Goal: Task Accomplishment & Management: Manage account settings

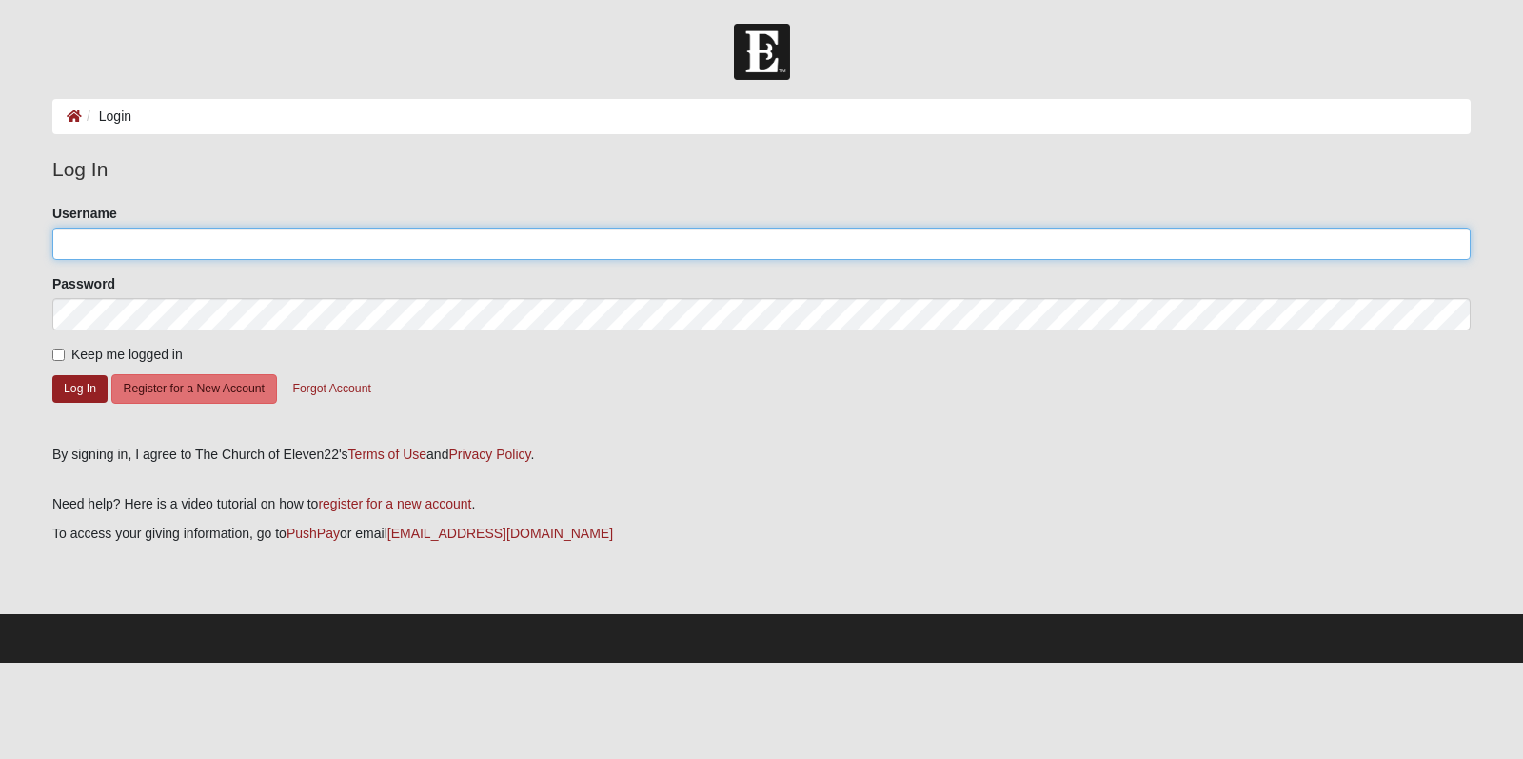
click at [118, 249] on input "Username" at bounding box center [761, 243] width 1418 height 32
type input "MarkS"
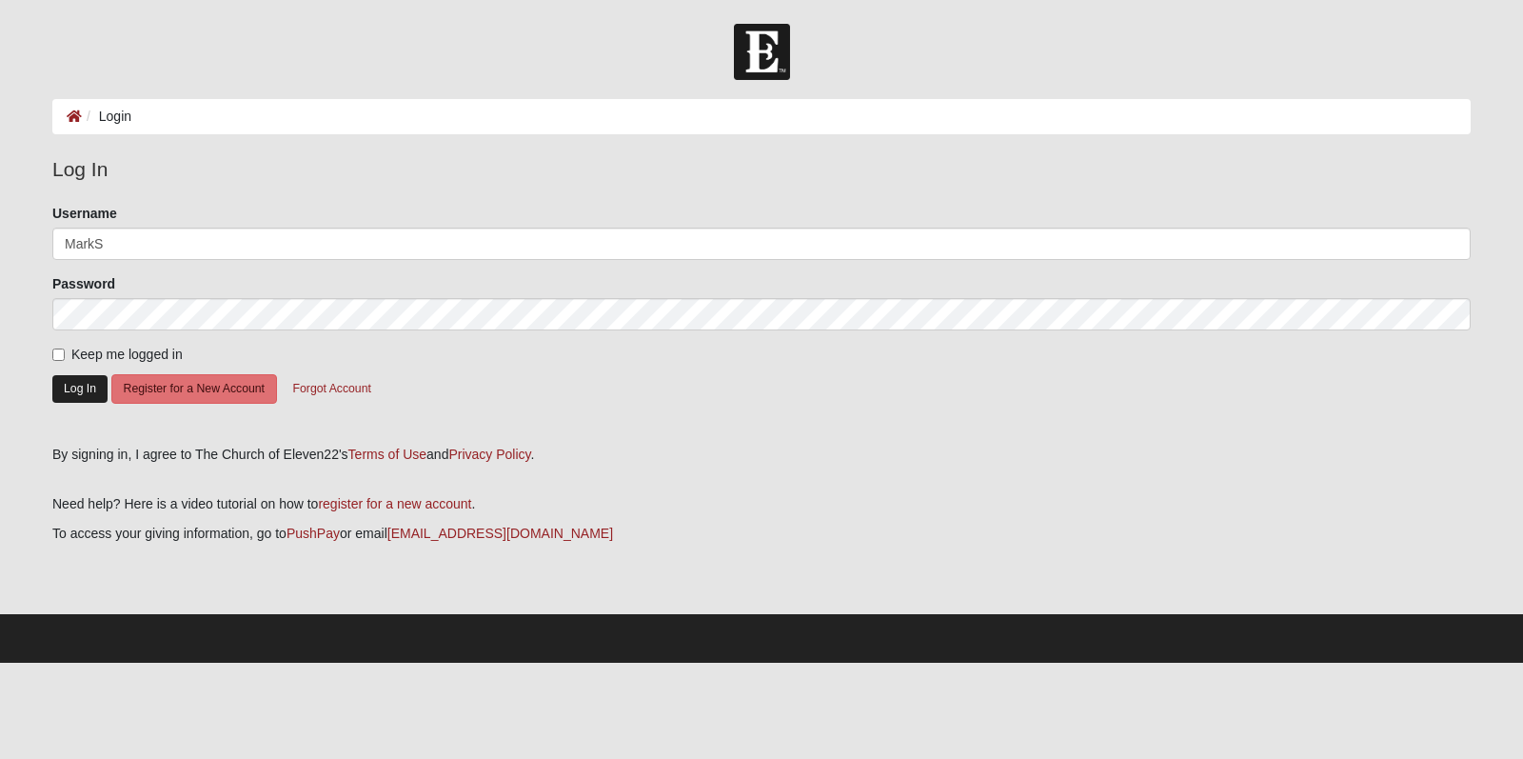
click at [88, 388] on button "Log In" at bounding box center [79, 389] width 55 height 28
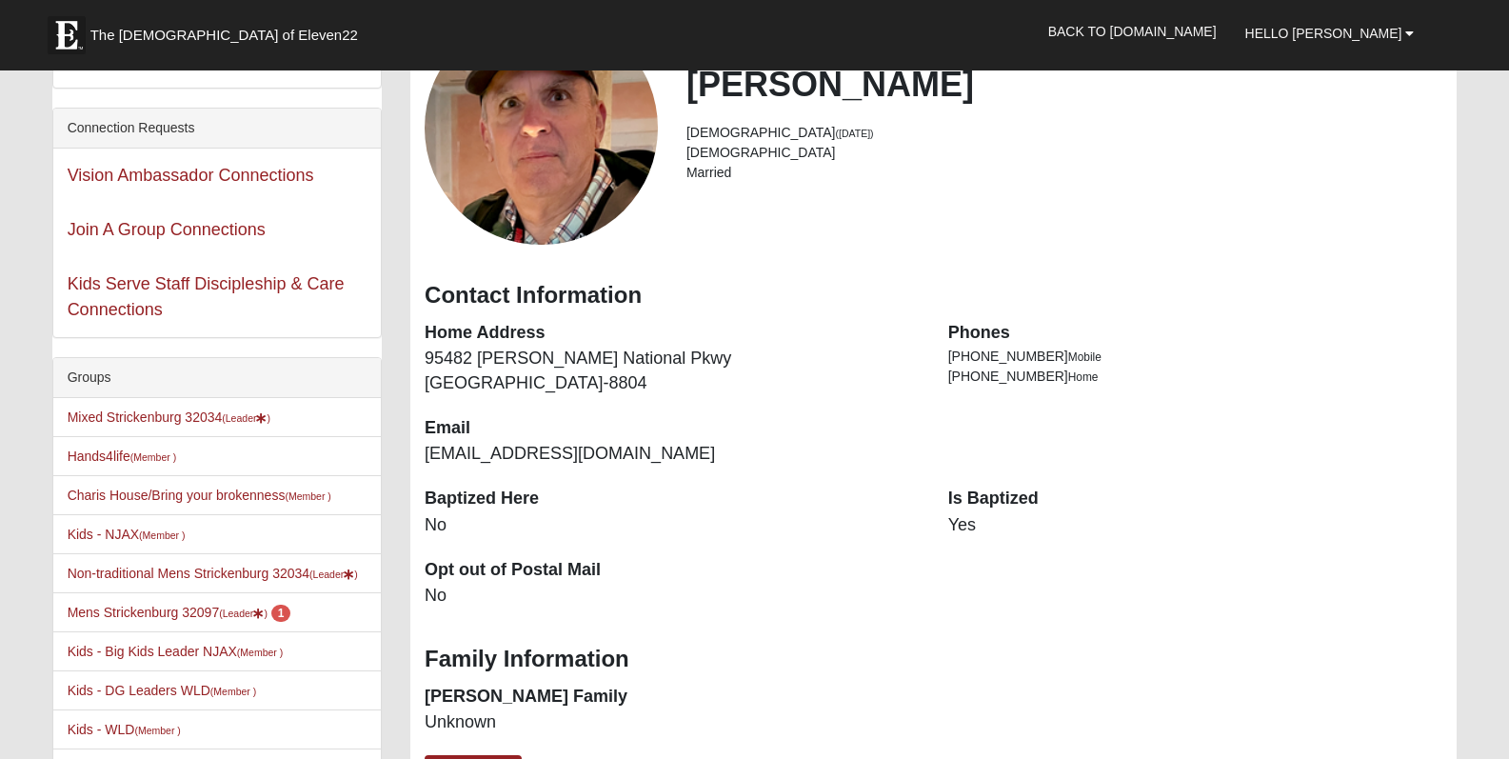
scroll to position [255, 0]
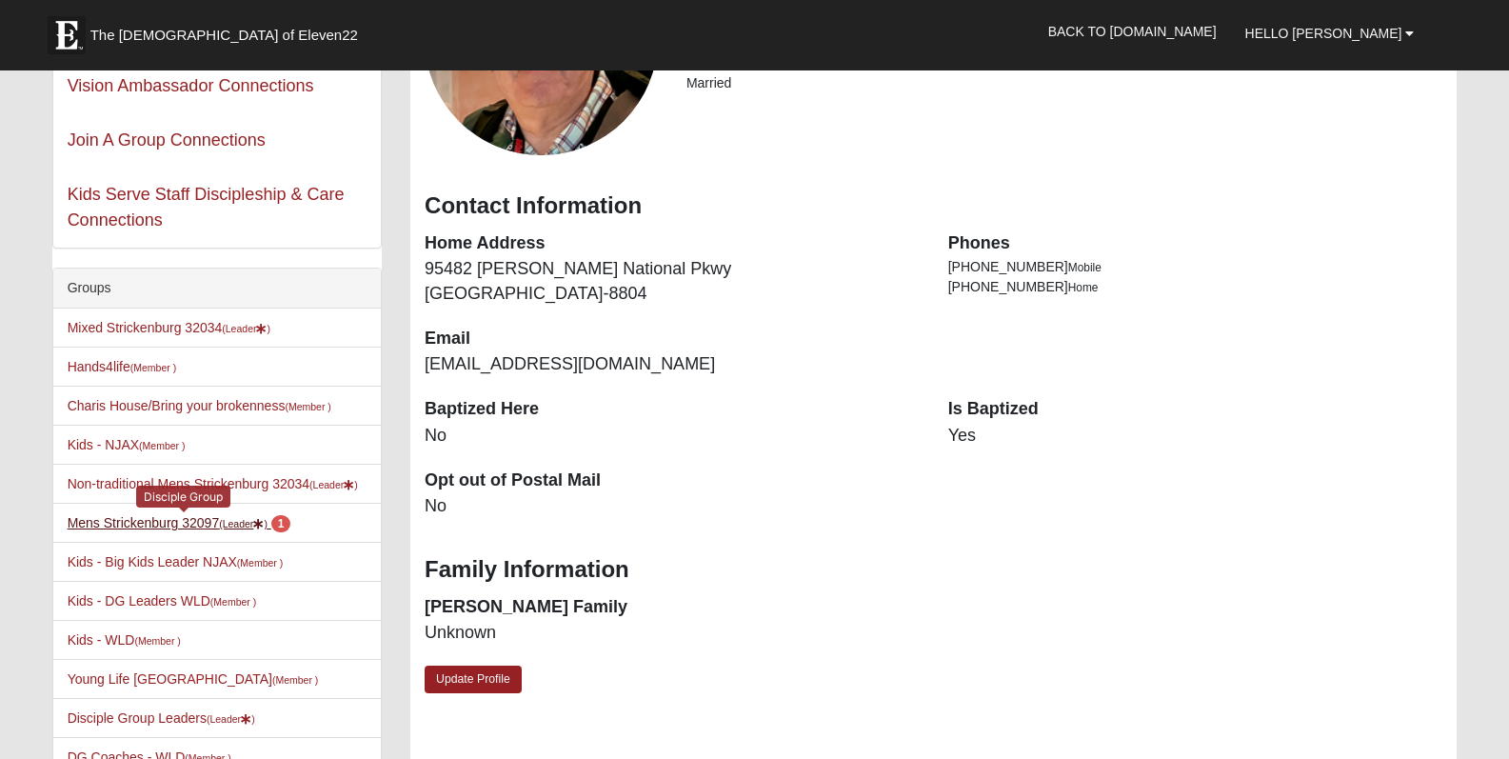
click at [152, 524] on link "Mens Strickenburg 32097 (Leader ) 1" at bounding box center [180, 522] width 224 height 15
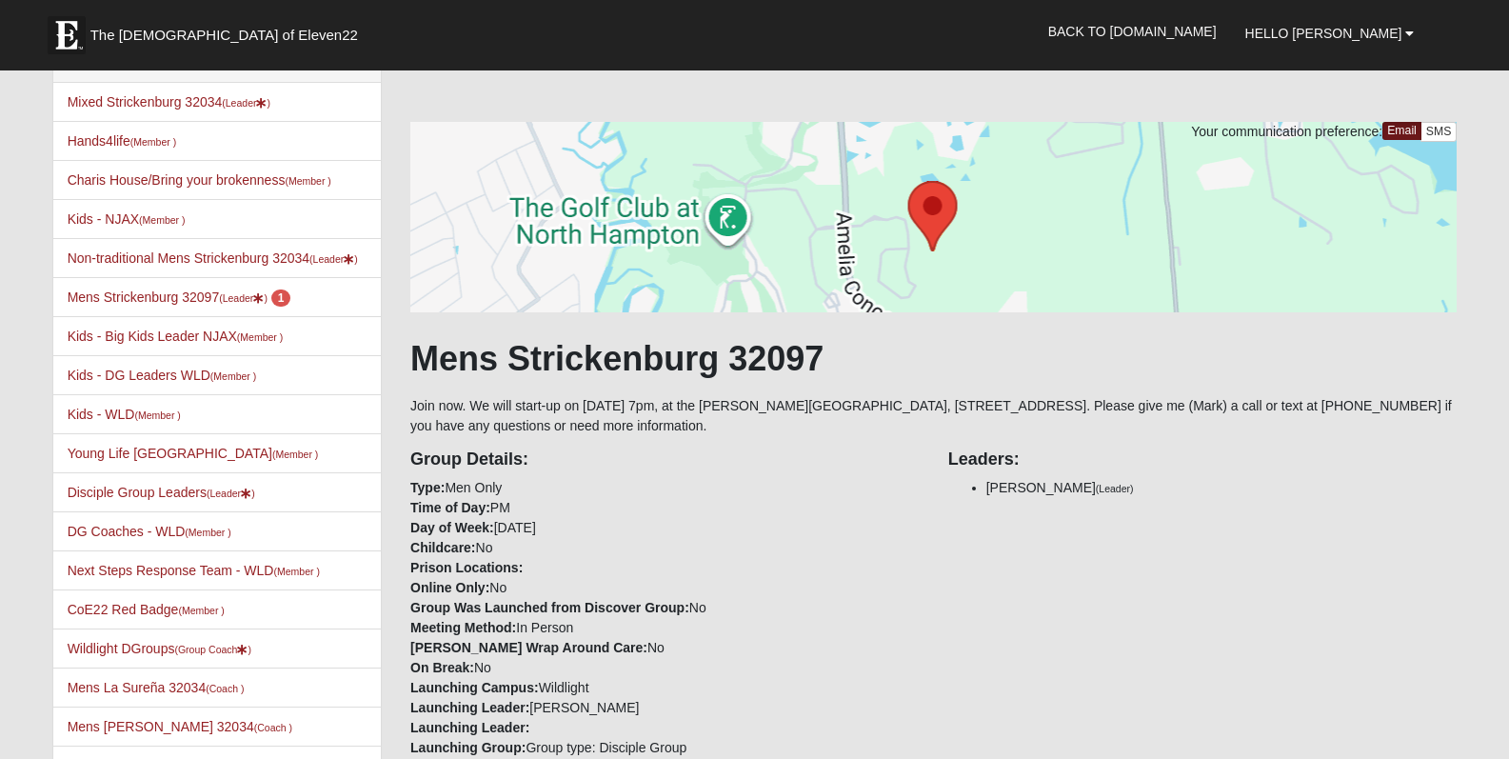
scroll to position [49, 0]
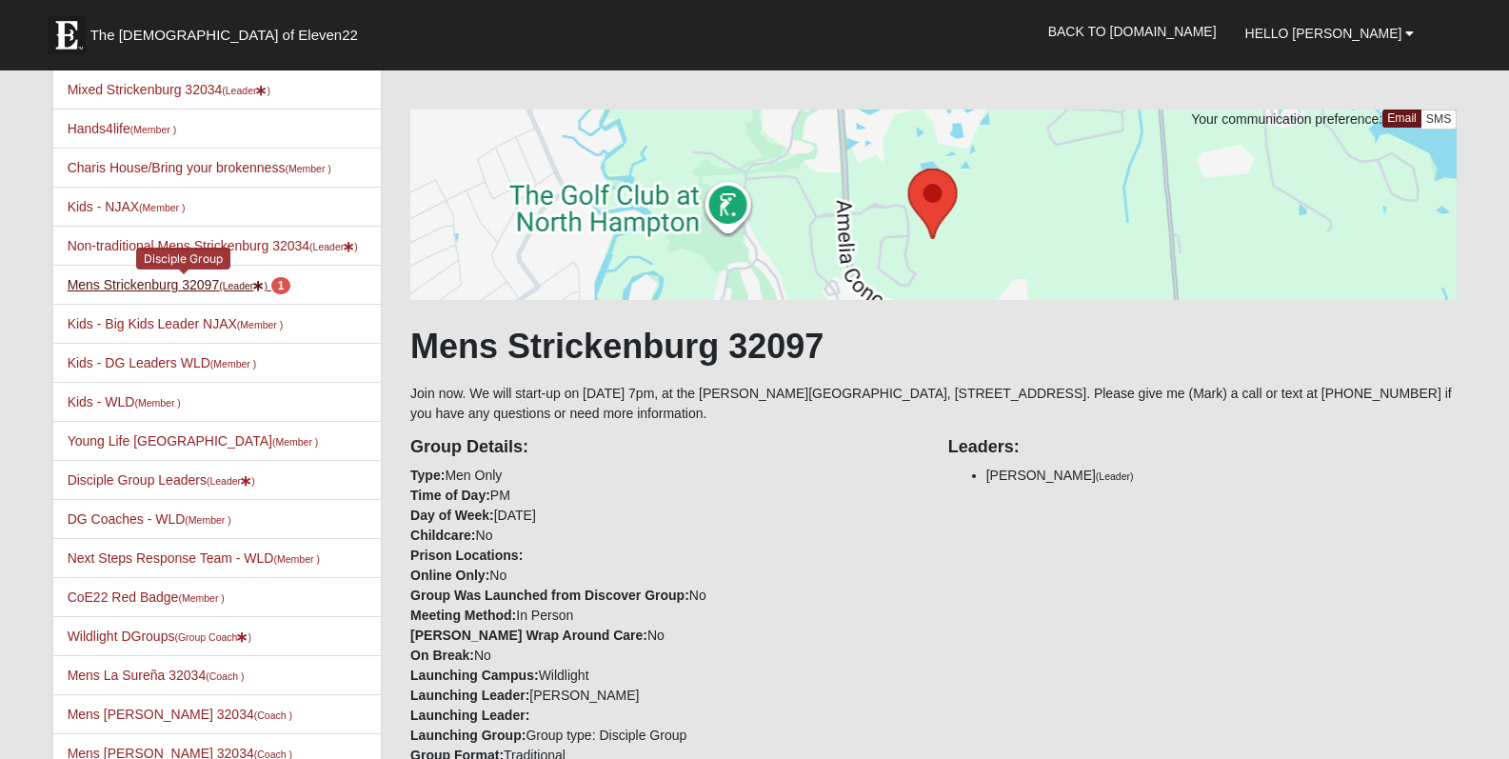
click at [209, 288] on link "Mens Strickenburg 32097 (Leader ) 1" at bounding box center [180, 284] width 224 height 15
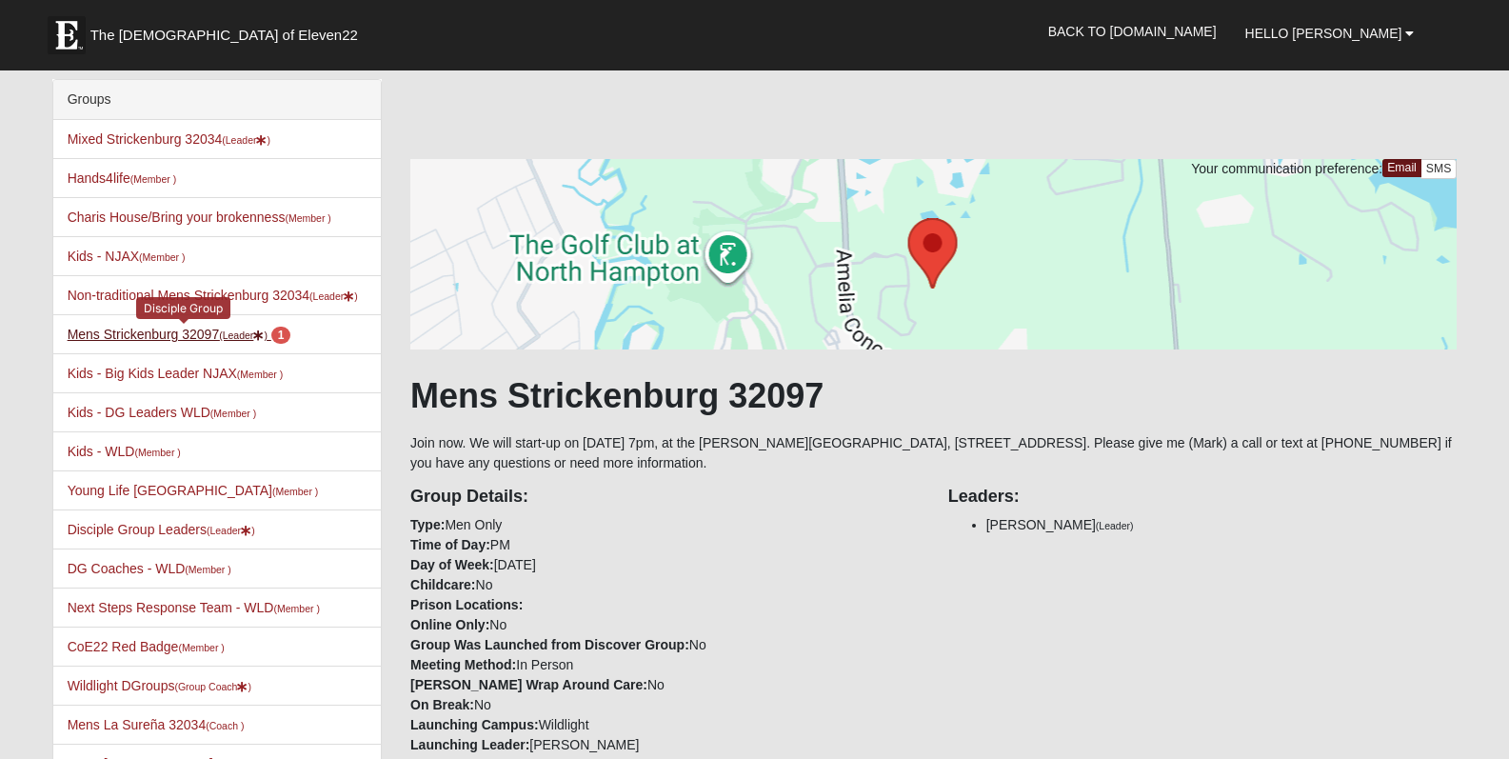
click at [230, 336] on small "(Leader )" at bounding box center [243, 334] width 49 height 11
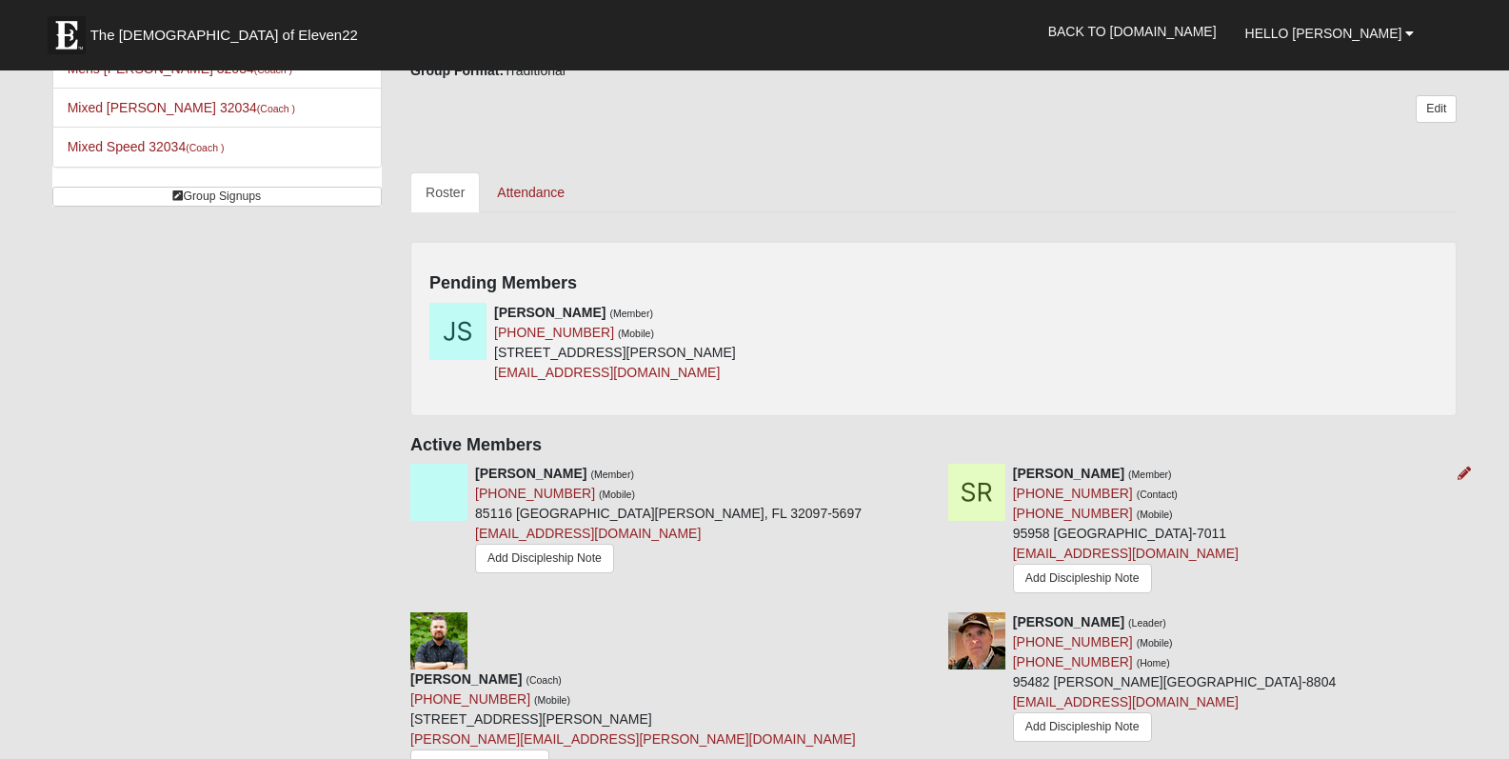
scroll to position [831, 0]
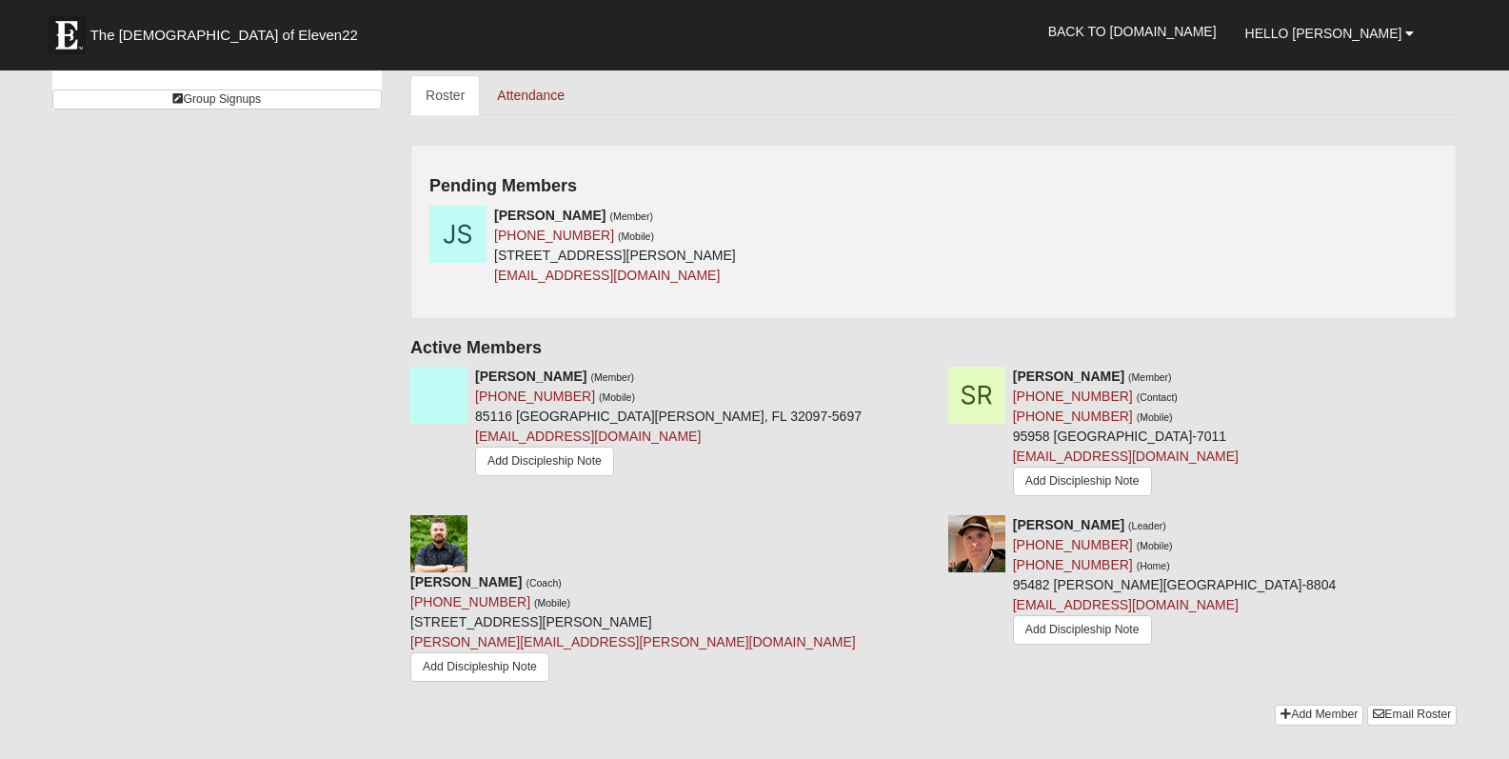
click at [1434, 157] on div "Pending Members [PERSON_NAME] (Member) [PHONE_NUMBER] (Mobile) [STREET_ADDRESS]…" at bounding box center [933, 231] width 1046 height 174
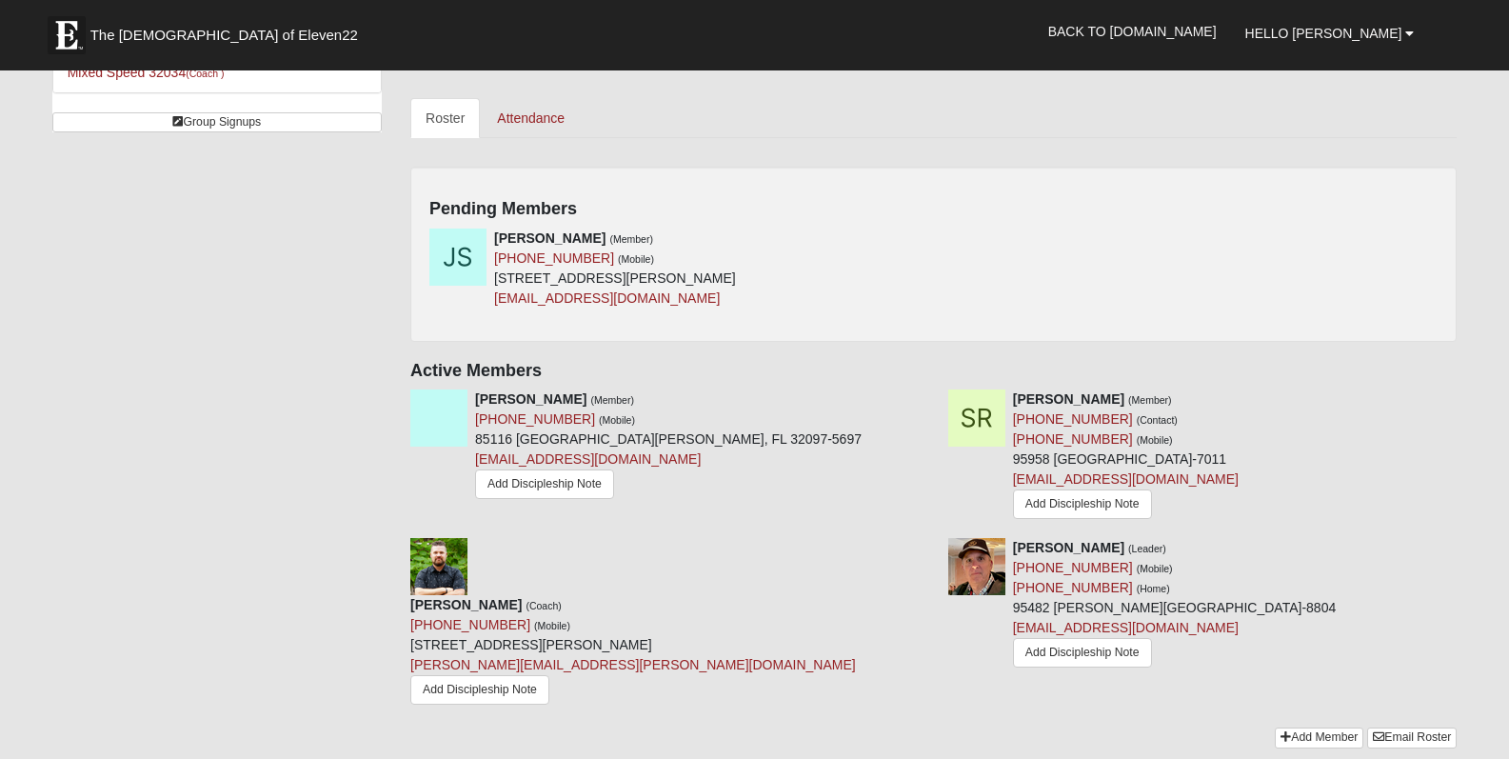
scroll to position [787, 0]
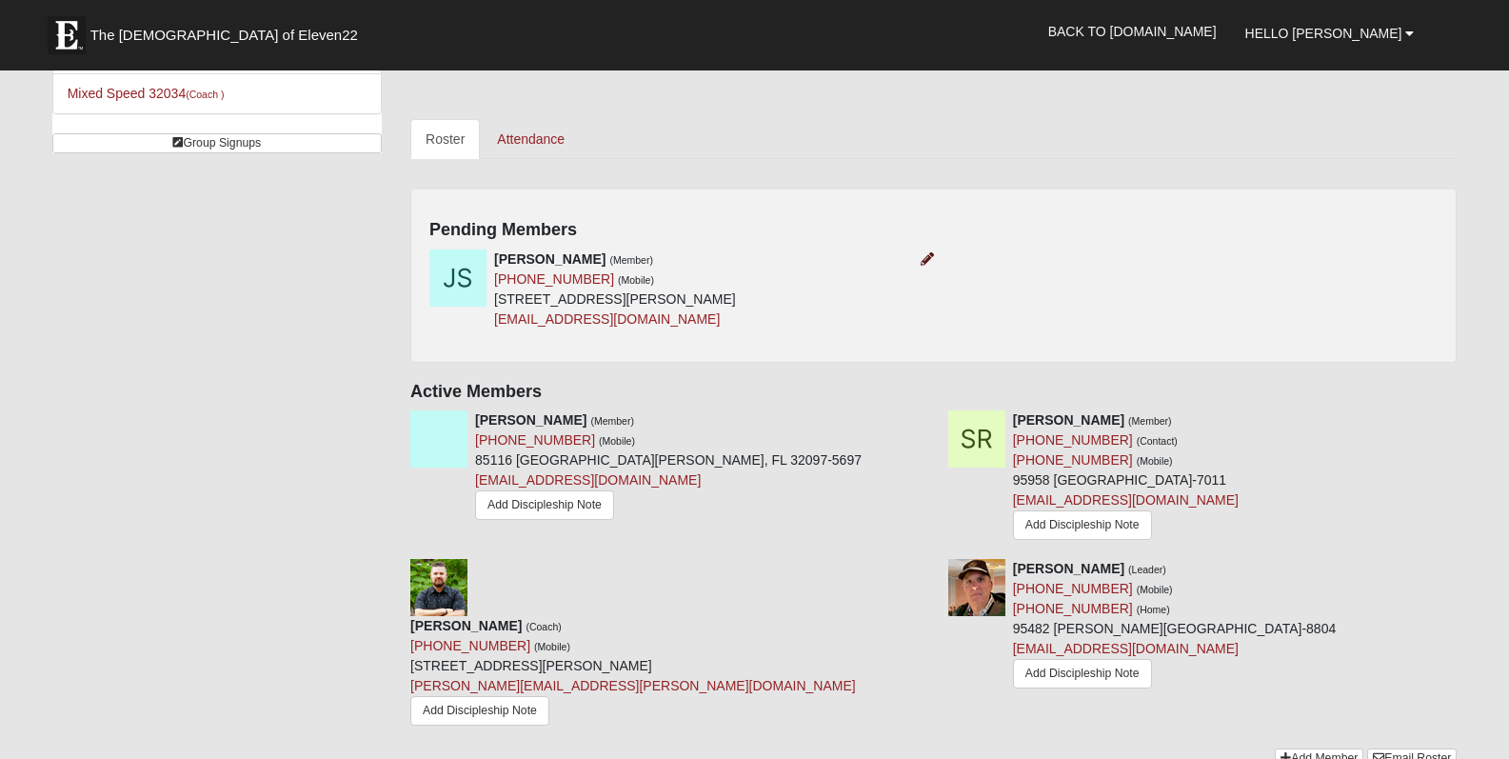
click at [928, 257] on icon at bounding box center [926, 258] width 13 height 13
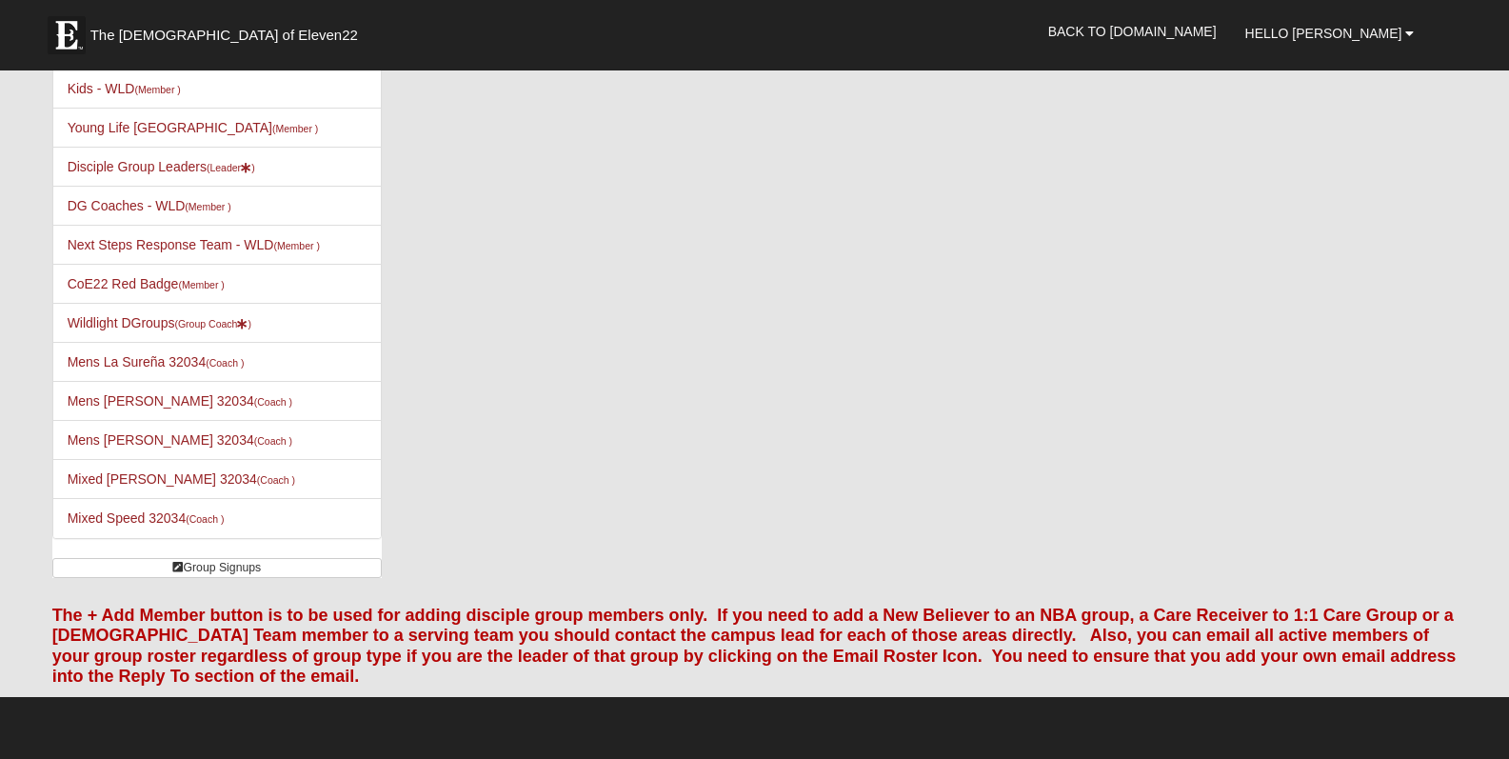
scroll to position [37, 0]
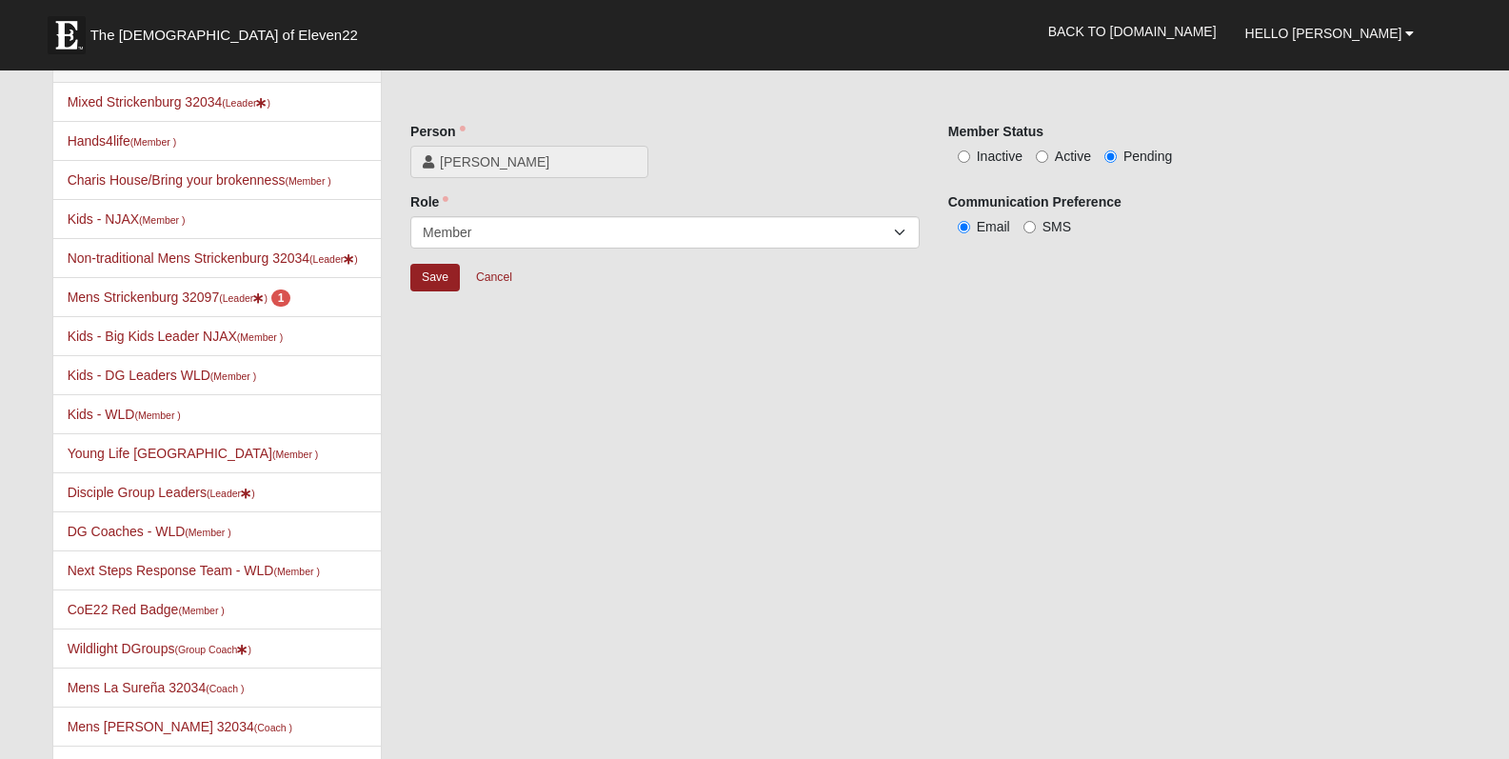
click at [1044, 156] on input "Active" at bounding box center [1042, 156] width 12 height 12
radio input "true"
click at [417, 280] on input "Save" at bounding box center [434, 278] width 49 height 28
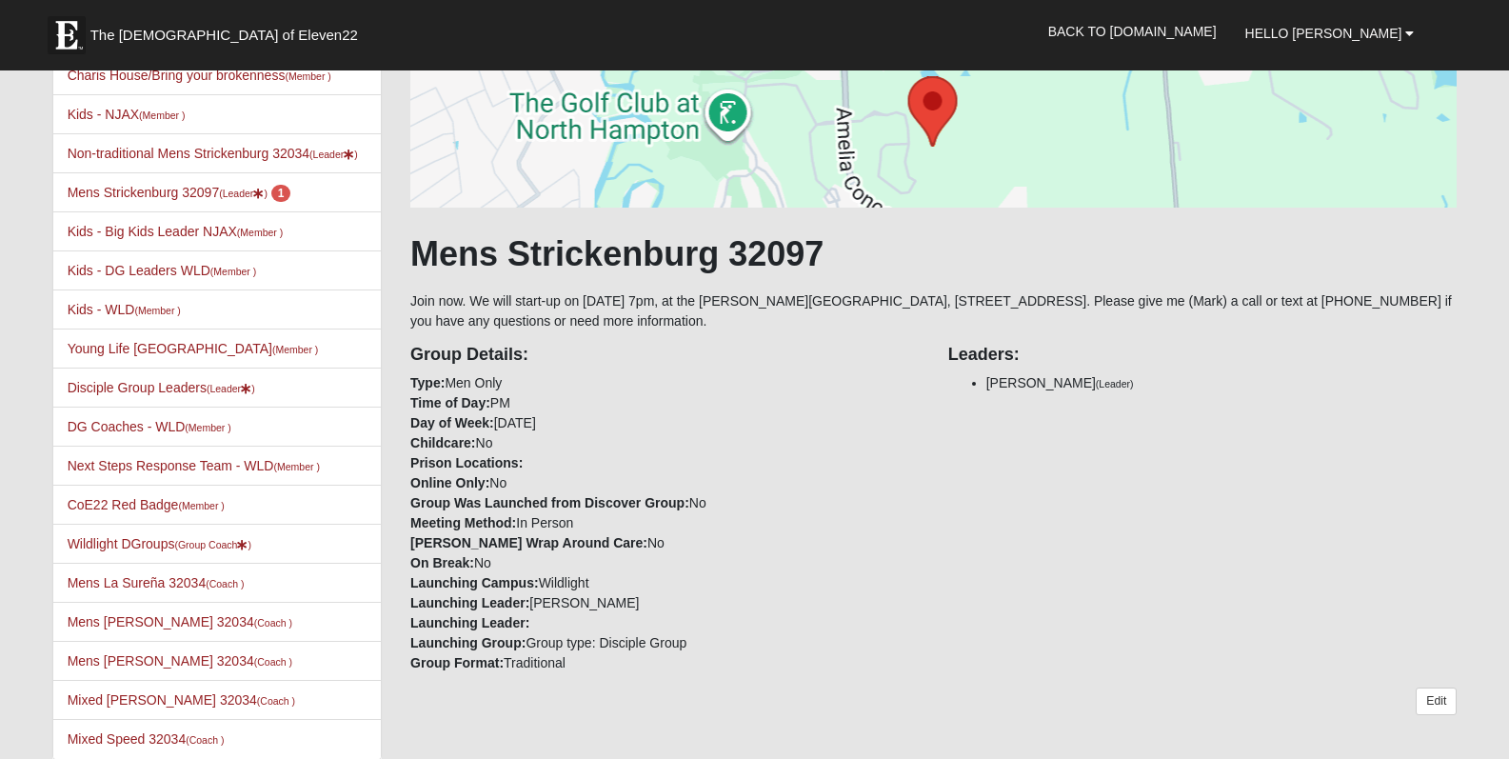
scroll to position [0, 0]
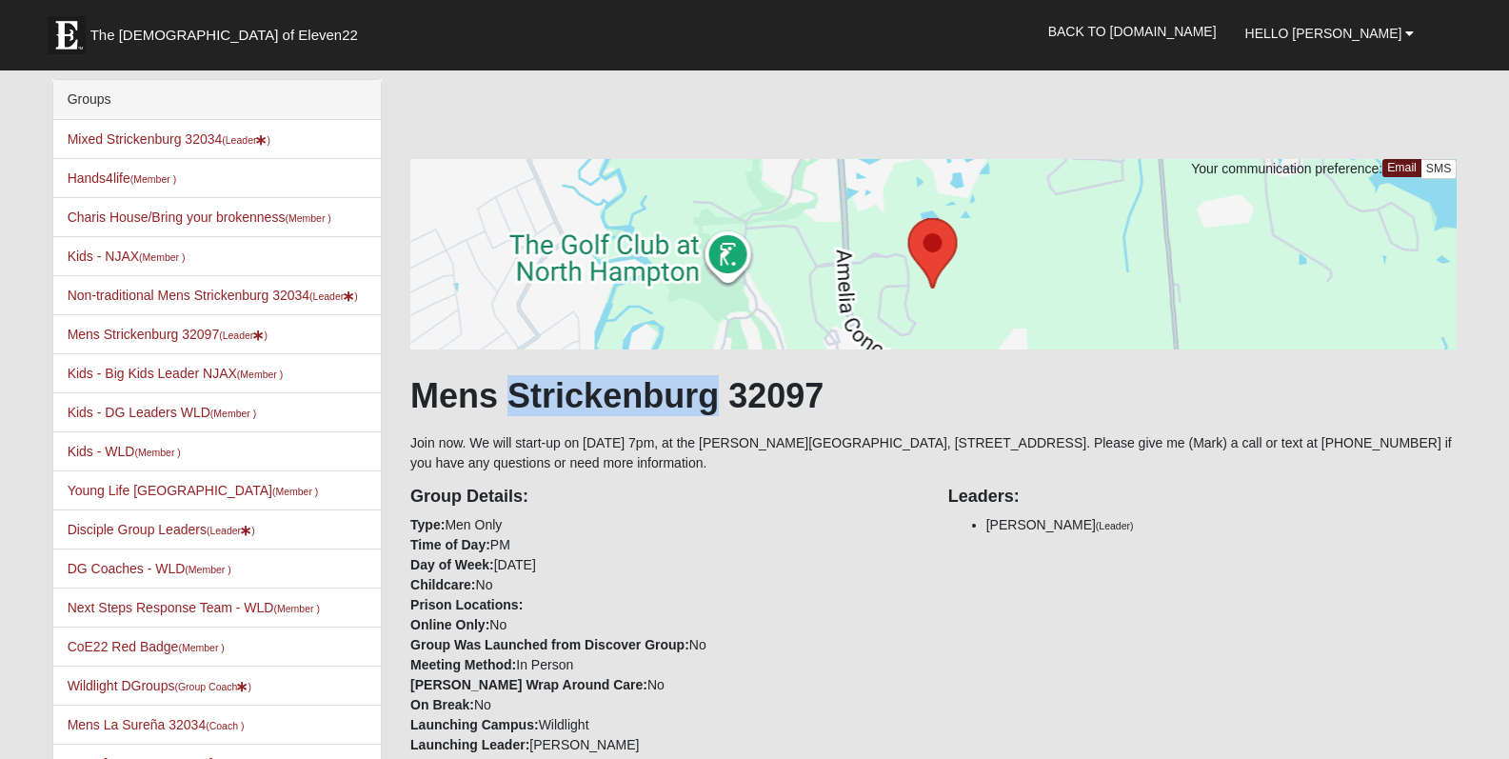
click at [702, 388] on h1 "Mens Strickenburg 32097" at bounding box center [933, 395] width 1046 height 41
